Goal: Task Accomplishment & Management: Complete application form

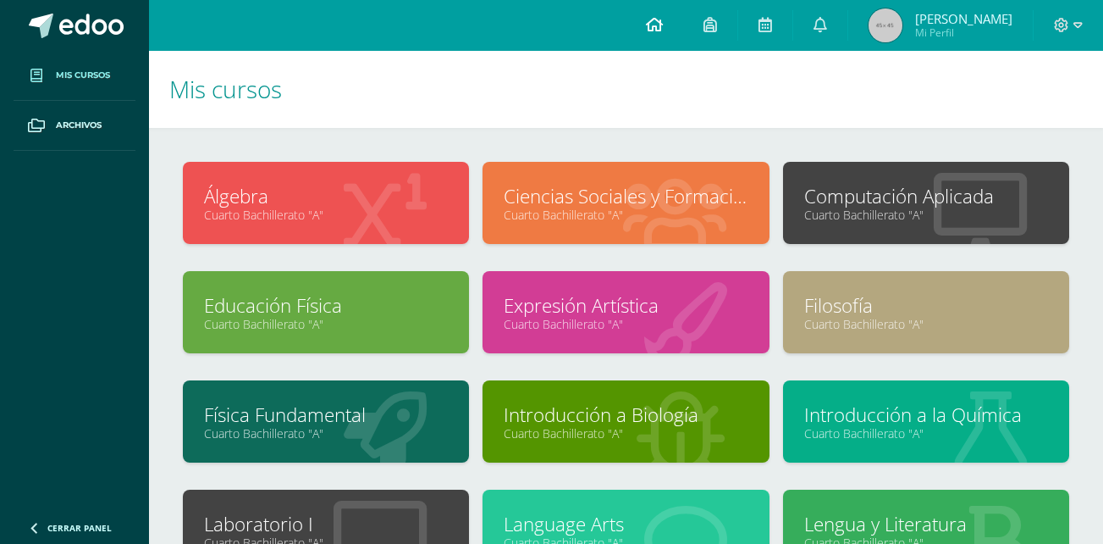
click at [663, 18] on icon at bounding box center [654, 24] width 17 height 15
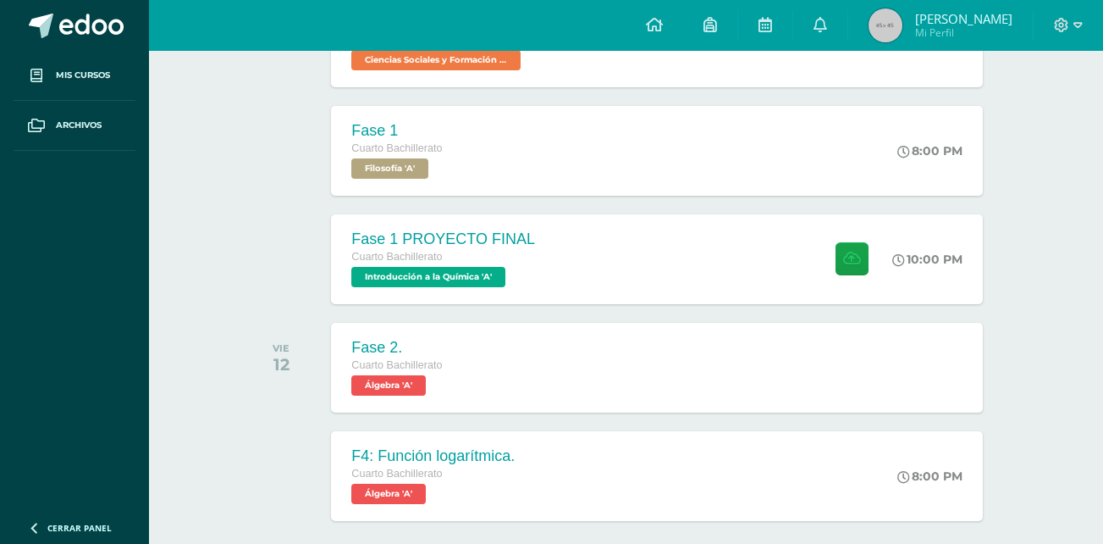
scroll to position [500, 0]
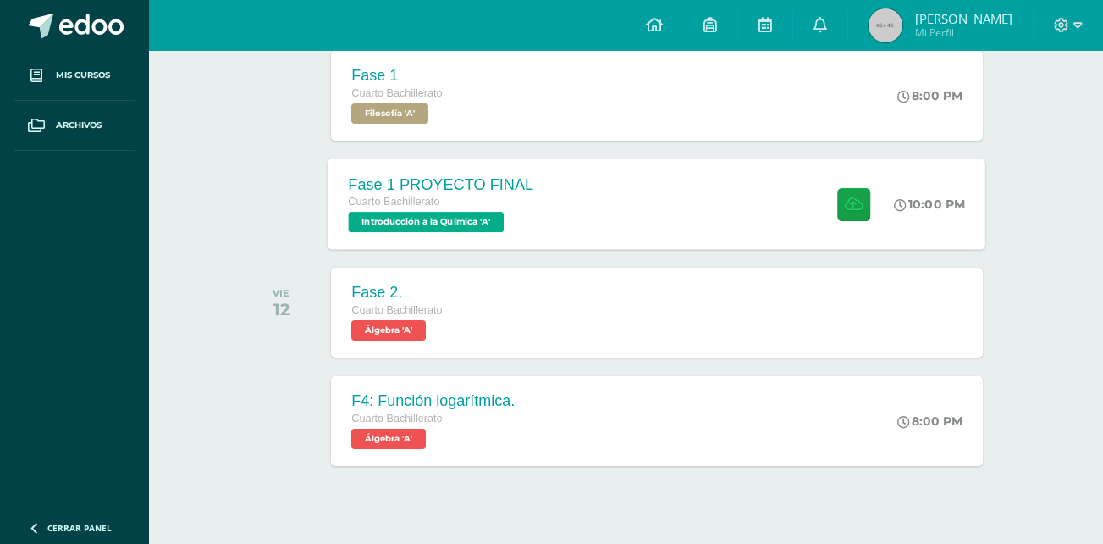
click at [657, 195] on div "Fase 1 PROYECTO FINAL Cuarto Bachillerato Introducción a la Química 'A' 10:00 P…" at bounding box center [658, 203] width 658 height 91
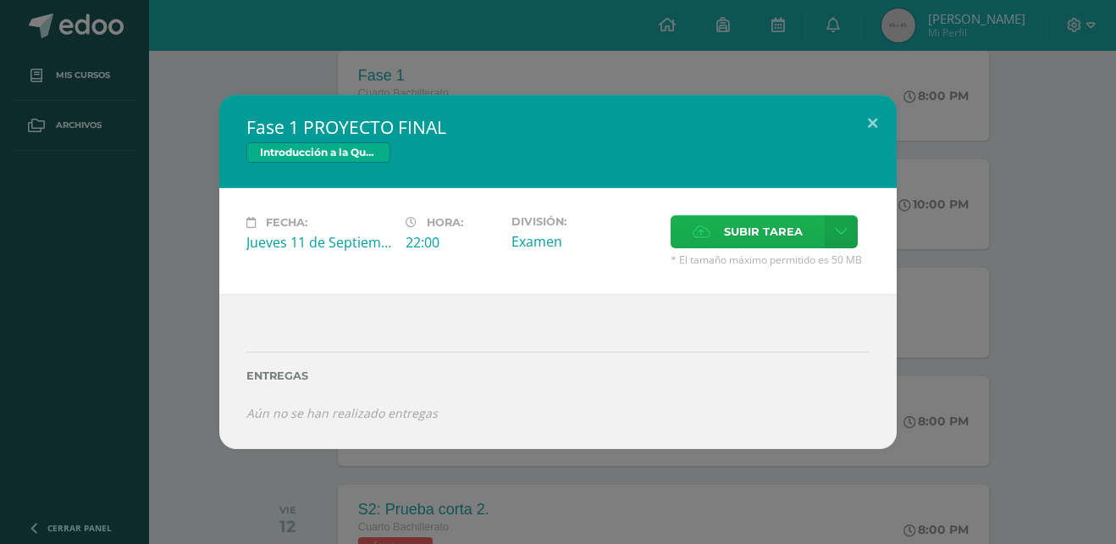
click at [743, 229] on span "Subir tarea" at bounding box center [763, 231] width 79 height 31
click at [0, 0] on input "Subir tarea" at bounding box center [0, 0] width 0 height 0
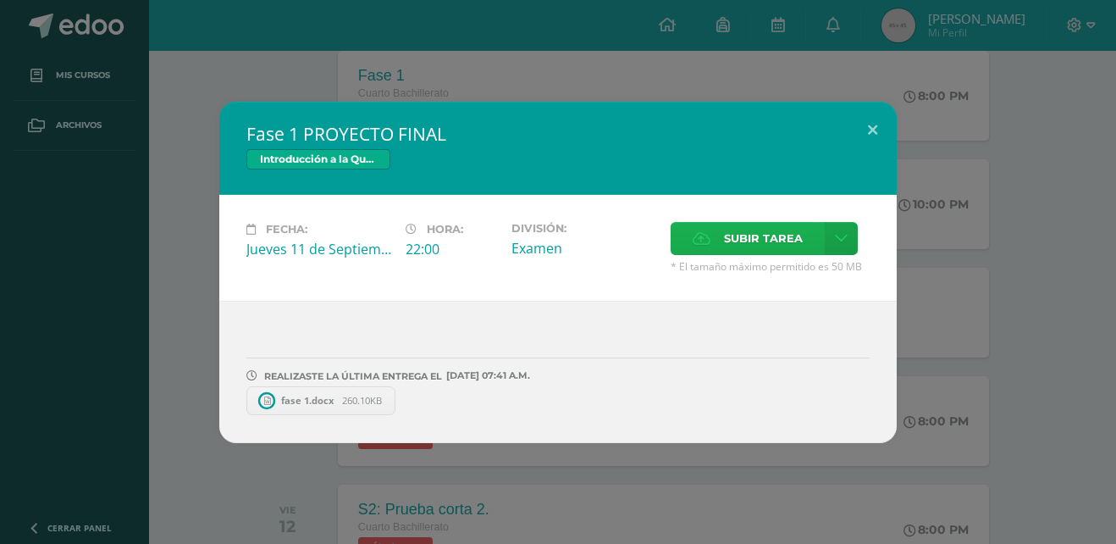
click at [761, 223] on span "Subir tarea" at bounding box center [763, 238] width 79 height 31
click at [0, 0] on input "Subir tarea" at bounding box center [0, 0] width 0 height 0
click at [325, 403] on span "fase 1.docx" at bounding box center [307, 400] width 69 height 13
click at [495, 387] on link "Encuesta_Alimentacion.xlsx 45.45KB" at bounding box center [536, 400] width 239 height 29
click at [875, 124] on button at bounding box center [872, 131] width 48 height 58
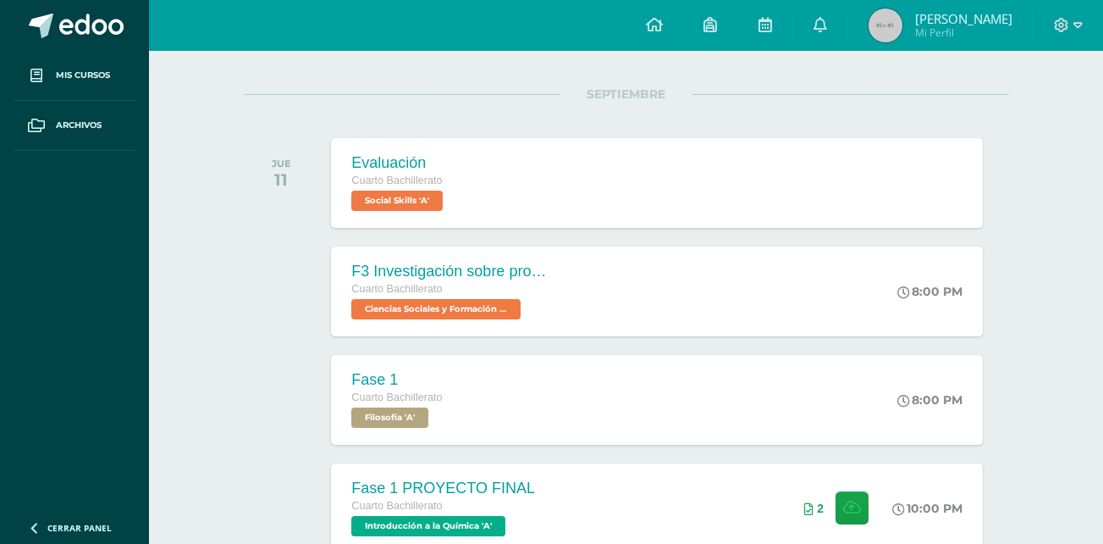
scroll to position [0, 0]
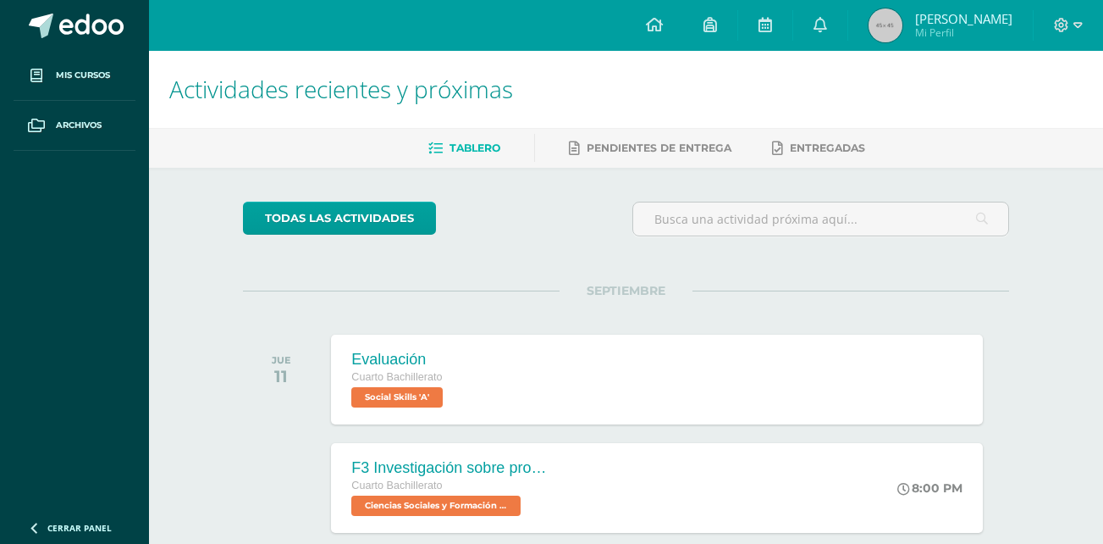
click at [903, 32] on img at bounding box center [886, 25] width 34 height 34
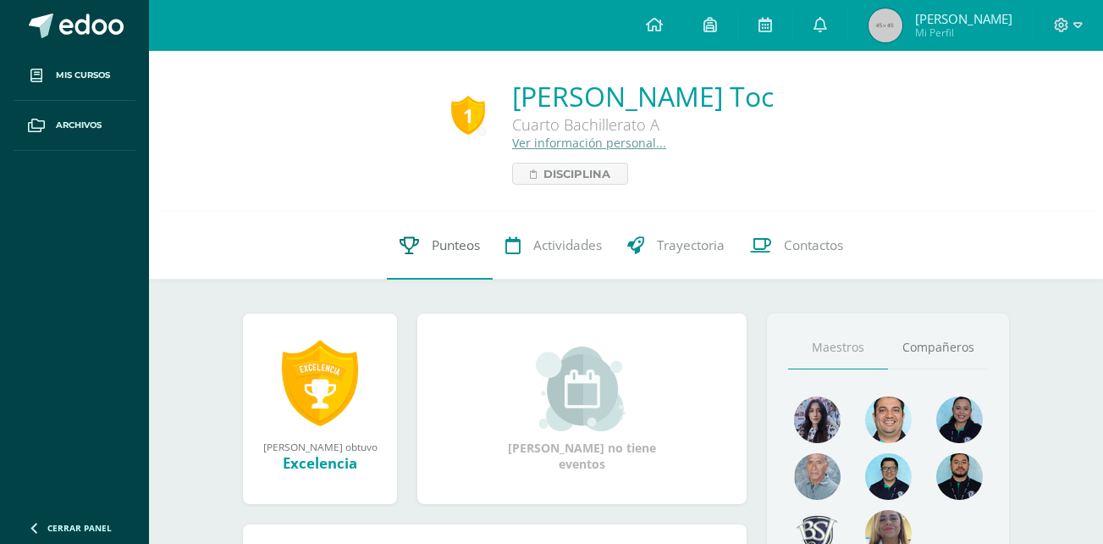
click at [461, 235] on link "Punteos" at bounding box center [440, 246] width 106 height 68
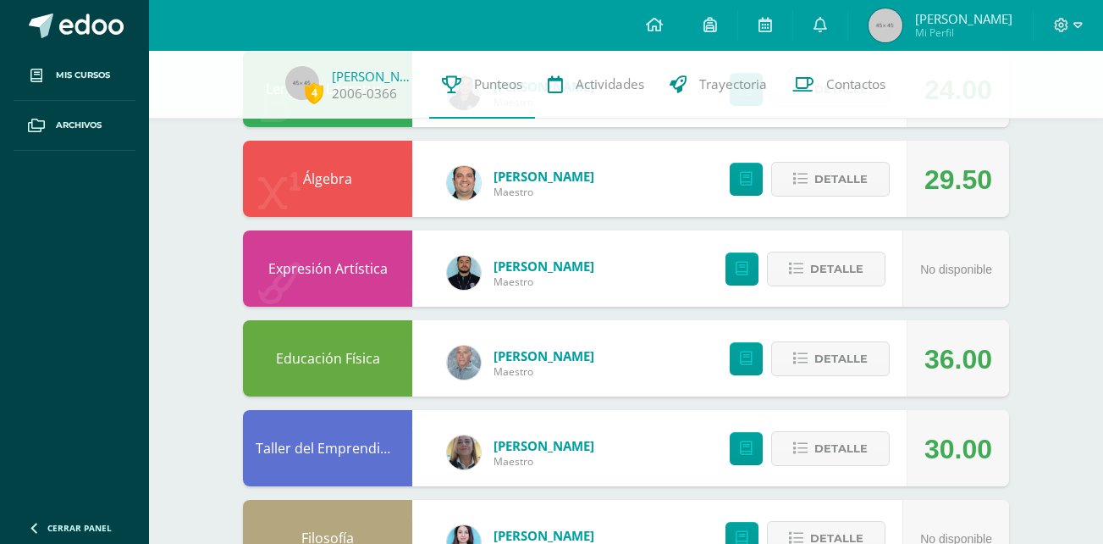
scroll to position [754, 0]
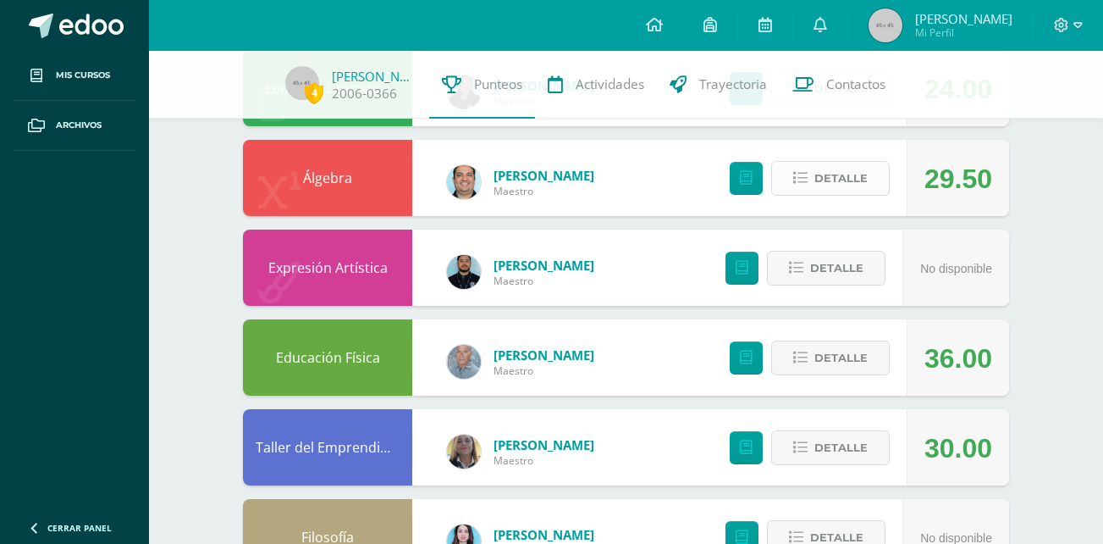
click at [800, 171] on icon at bounding box center [800, 178] width 14 height 14
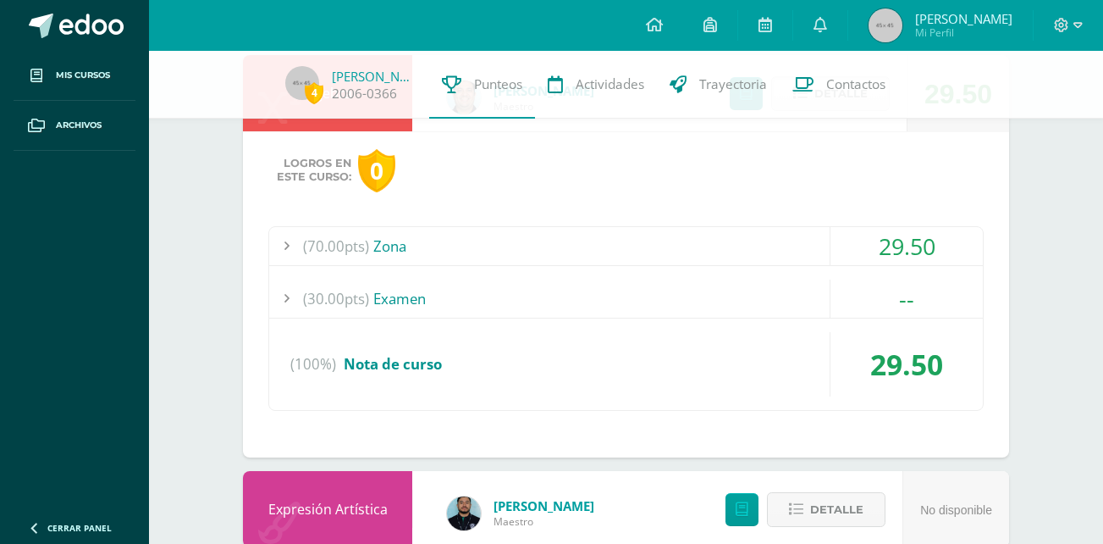
scroll to position [840, 0]
click at [917, 249] on div "29.50" at bounding box center [907, 245] width 152 height 38
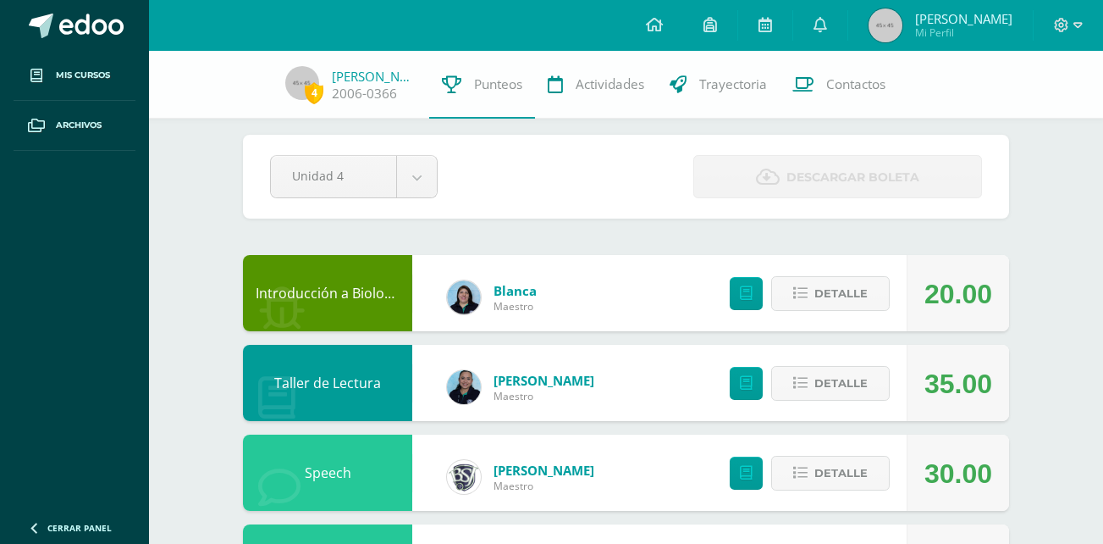
scroll to position [0, 0]
